Goal: Task Accomplishment & Management: Manage account settings

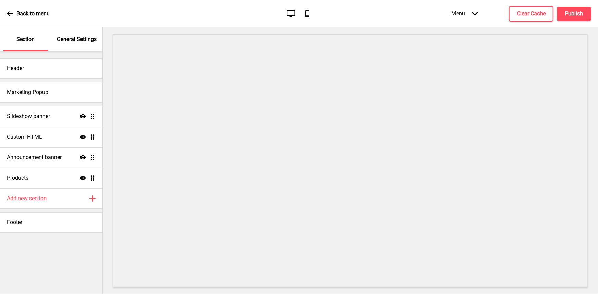
click at [92, 114] on ul "Slideshow banner Show Drag Custom HTML Show Drag Announcement banner Show Drag …" at bounding box center [51, 147] width 102 height 82
click at [92, 117] on ul "Slideshow banner Show Drag Custom HTML Show Drag Announcement banner Show Drag …" at bounding box center [51, 147] width 102 height 82
click at [83, 119] on icon "Show" at bounding box center [83, 116] width 6 height 6
click at [83, 119] on icon "Hide" at bounding box center [83, 116] width 6 height 6
click at [8, 117] on h4 "Slideshow banner" at bounding box center [28, 117] width 43 height 8
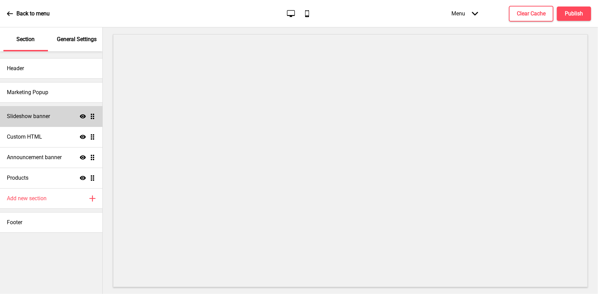
select select "10000"
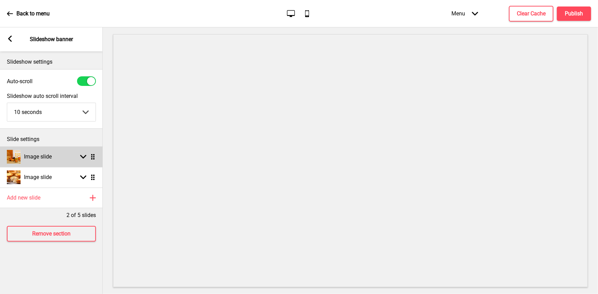
click at [84, 157] on icon at bounding box center [83, 157] width 6 height 4
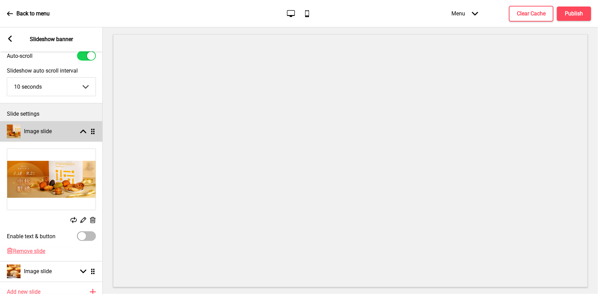
scroll to position [68, 0]
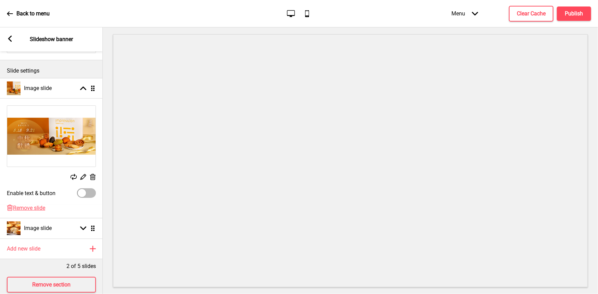
click at [93, 176] on rect at bounding box center [92, 177] width 7 height 7
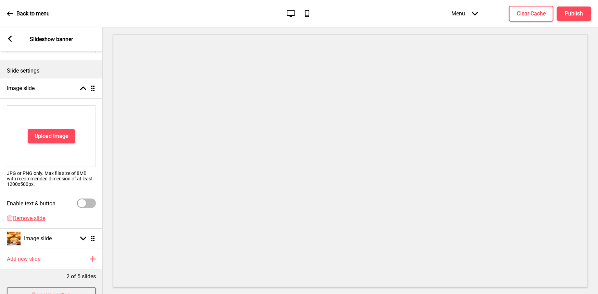
scroll to position [96, 0]
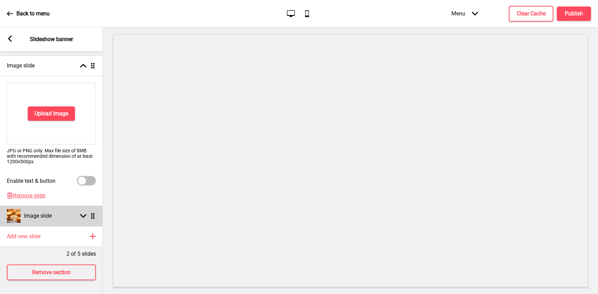
click at [84, 213] on rect at bounding box center [83, 216] width 6 height 6
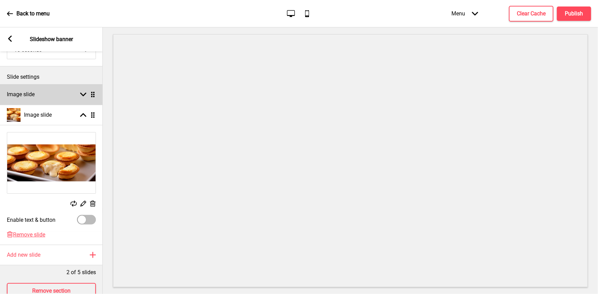
scroll to position [51, 0]
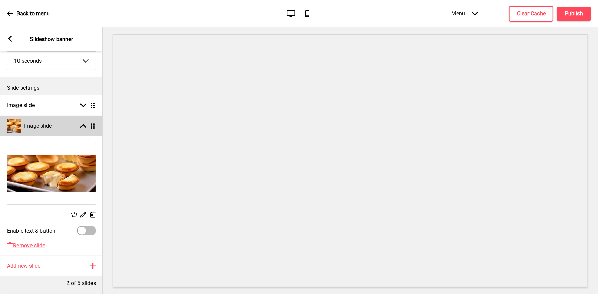
click at [83, 126] on rect at bounding box center [83, 126] width 6 height 6
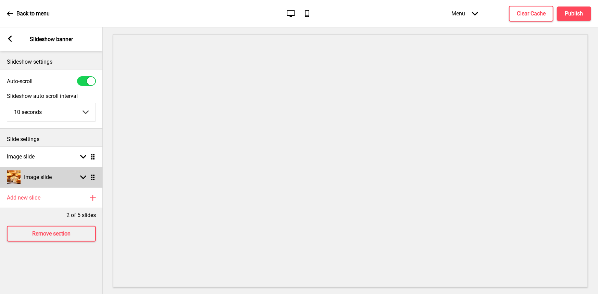
scroll to position [0, 0]
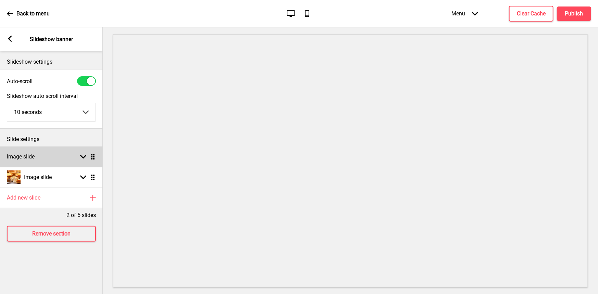
click at [83, 153] on div "Image slide Arrow down Drag" at bounding box center [51, 157] width 103 height 21
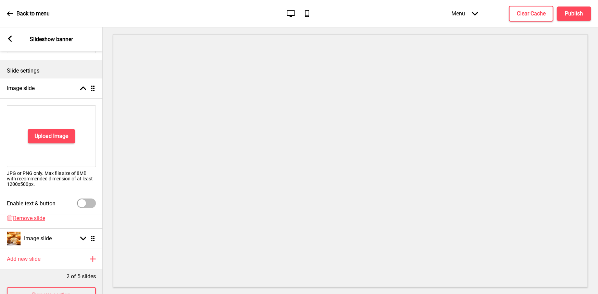
scroll to position [96, 0]
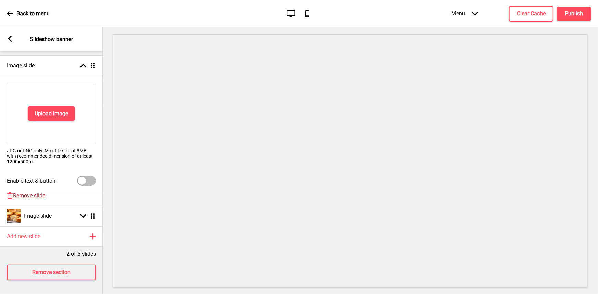
click at [25, 192] on span "Remove slide" at bounding box center [29, 195] width 32 height 7
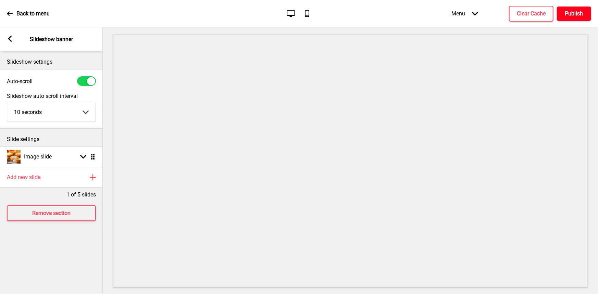
click at [575, 14] on h4 "Publish" at bounding box center [574, 14] width 18 height 8
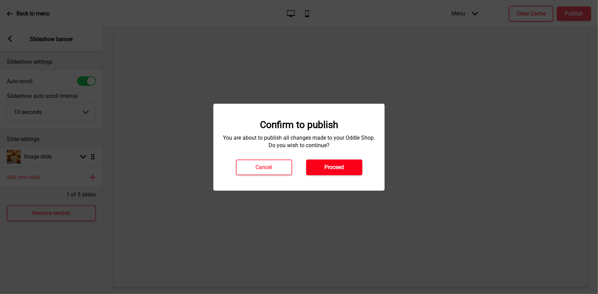
click at [340, 167] on h4 "Proceed" at bounding box center [334, 168] width 20 height 8
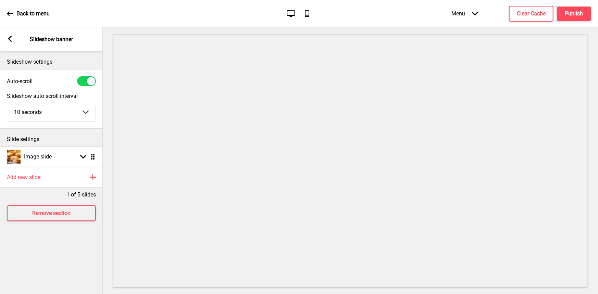
click at [15, 11] on div "Back to menu" at bounding box center [28, 13] width 43 height 18
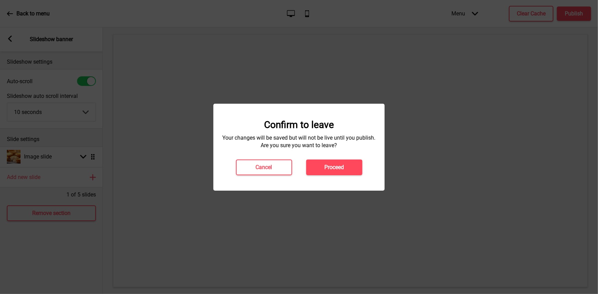
click at [322, 159] on div "Confirm to leave Your changes will be saved but will not be live until you publ…" at bounding box center [299, 147] width 158 height 56
click at [327, 171] on button "Proceed" at bounding box center [334, 168] width 56 height 16
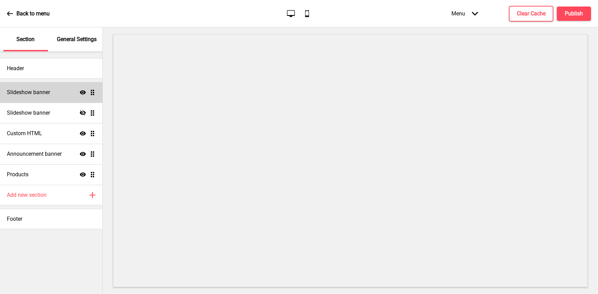
click at [93, 91] on ul "Slideshow banner Show Drag Slideshow banner Hide Drag Custom HTML Show Drag Ann…" at bounding box center [51, 133] width 102 height 103
click at [50, 95] on div "Slideshow banner Show Drag" at bounding box center [51, 92] width 102 height 21
select select "10000"
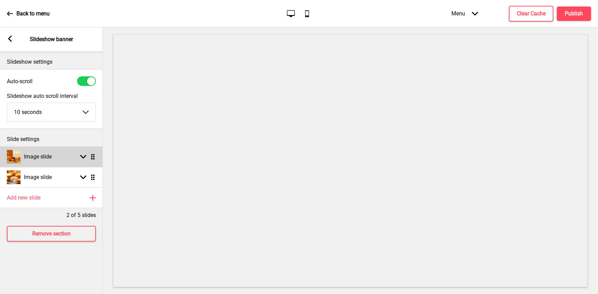
click at [85, 156] on icon at bounding box center [83, 157] width 6 height 4
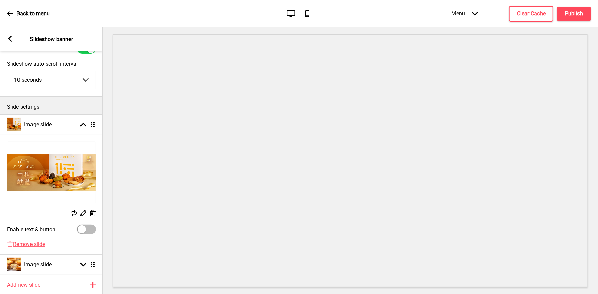
scroll to position [86, 0]
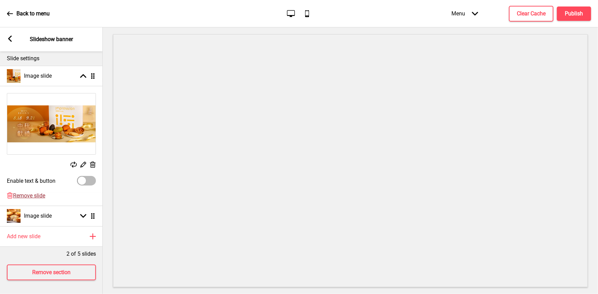
click at [36, 192] on span "Remove slide" at bounding box center [29, 195] width 32 height 7
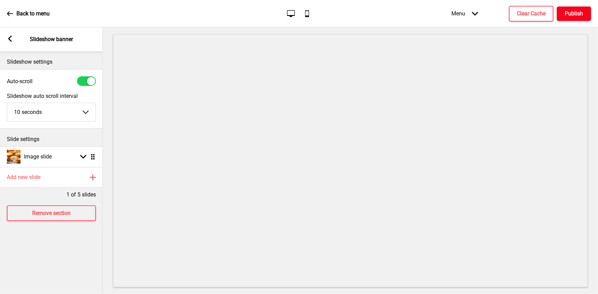
click at [570, 13] on h4 "Publish" at bounding box center [574, 14] width 18 height 8
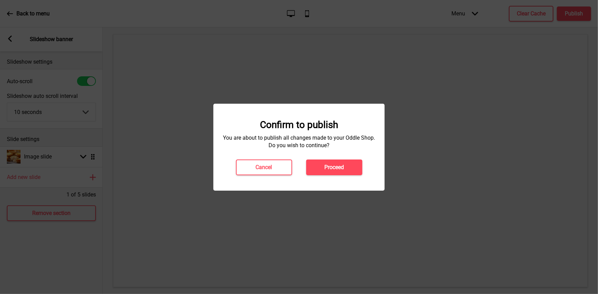
click at [338, 164] on h4 "Proceed" at bounding box center [334, 168] width 20 height 8
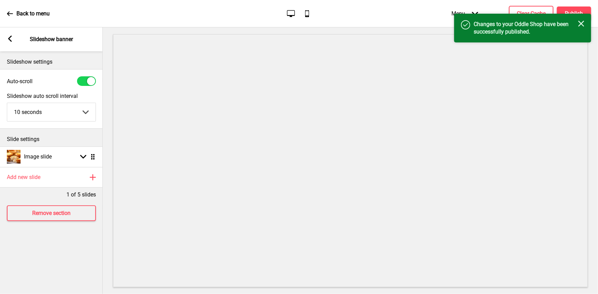
click at [13, 10] on div "Back to menu" at bounding box center [28, 13] width 43 height 18
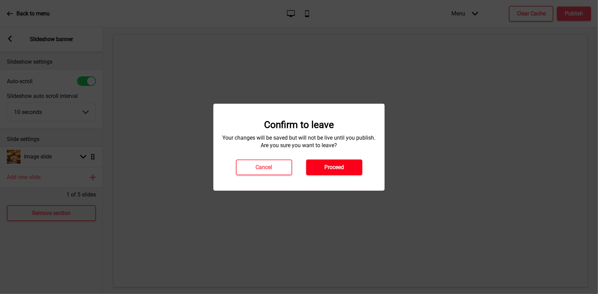
click at [340, 168] on h4 "Proceed" at bounding box center [334, 168] width 20 height 8
